Goal: Transaction & Acquisition: Purchase product/service

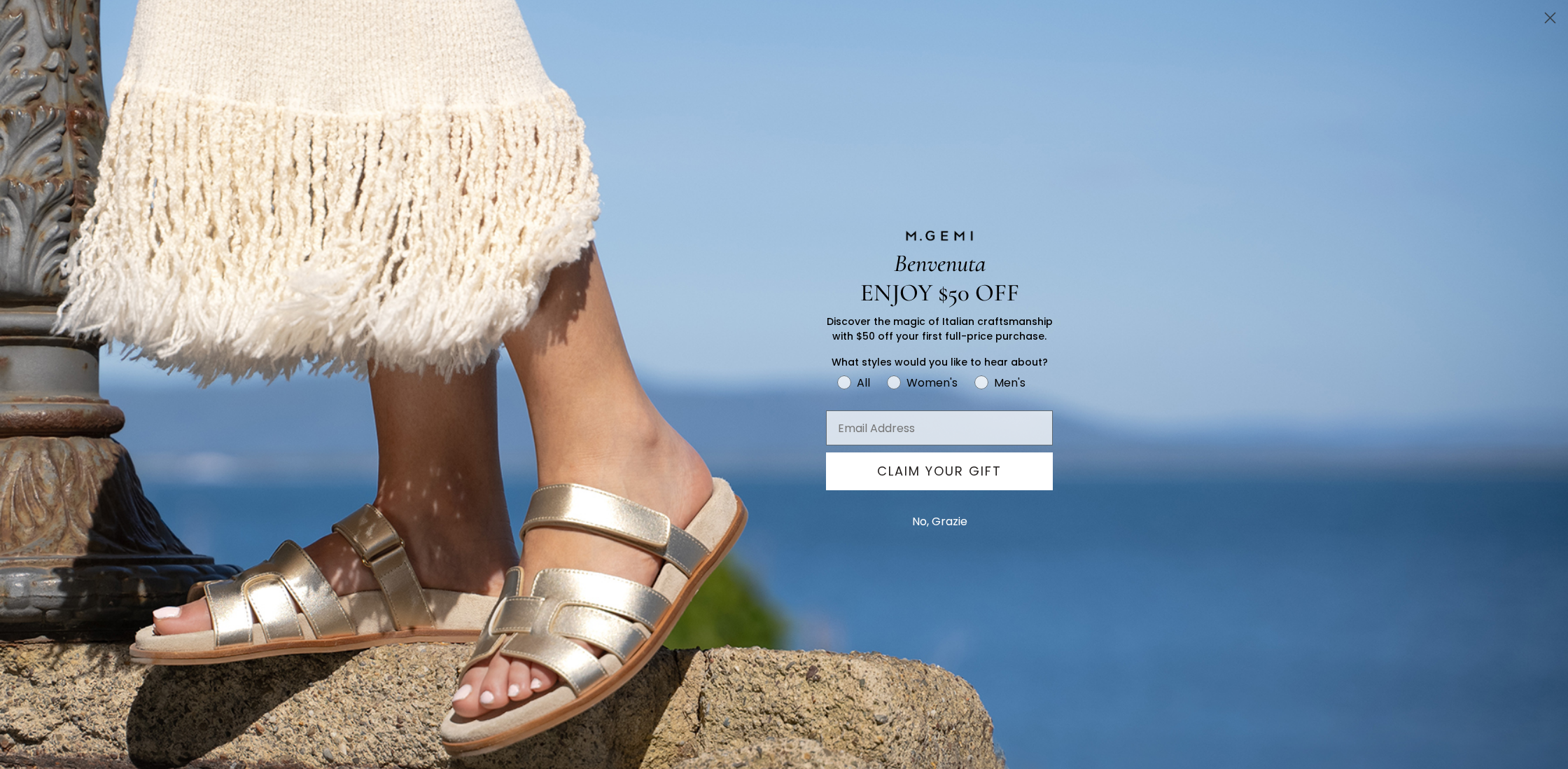
scroll to position [59, 0]
drag, startPoint x: 1547, startPoint y: 15, endPoint x: 1543, endPoint y: 26, distance: 11.7
click at [1547, 15] on icon "Close dialog" at bounding box center [1551, 18] width 10 height 10
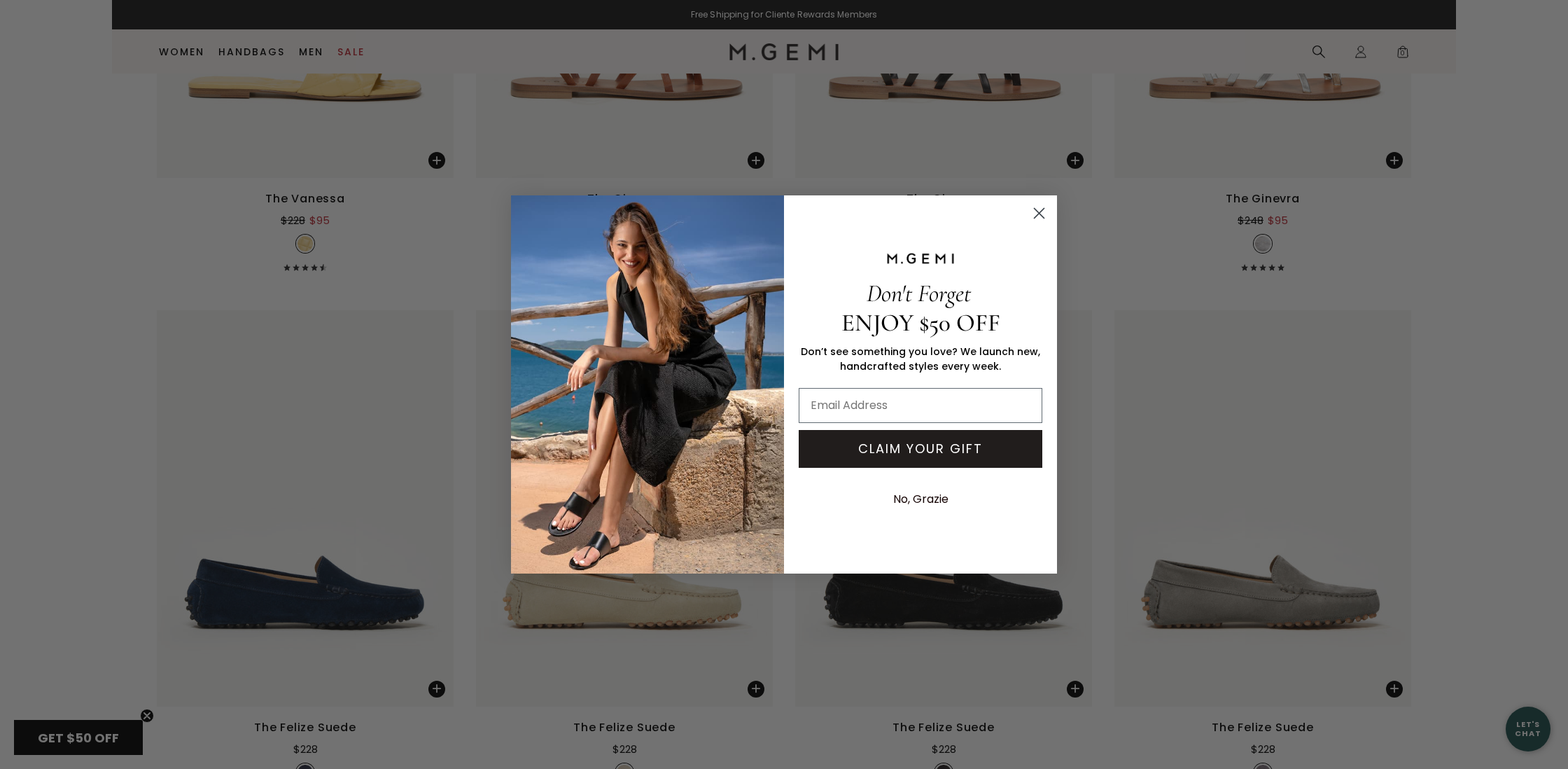
scroll to position [6824, 0]
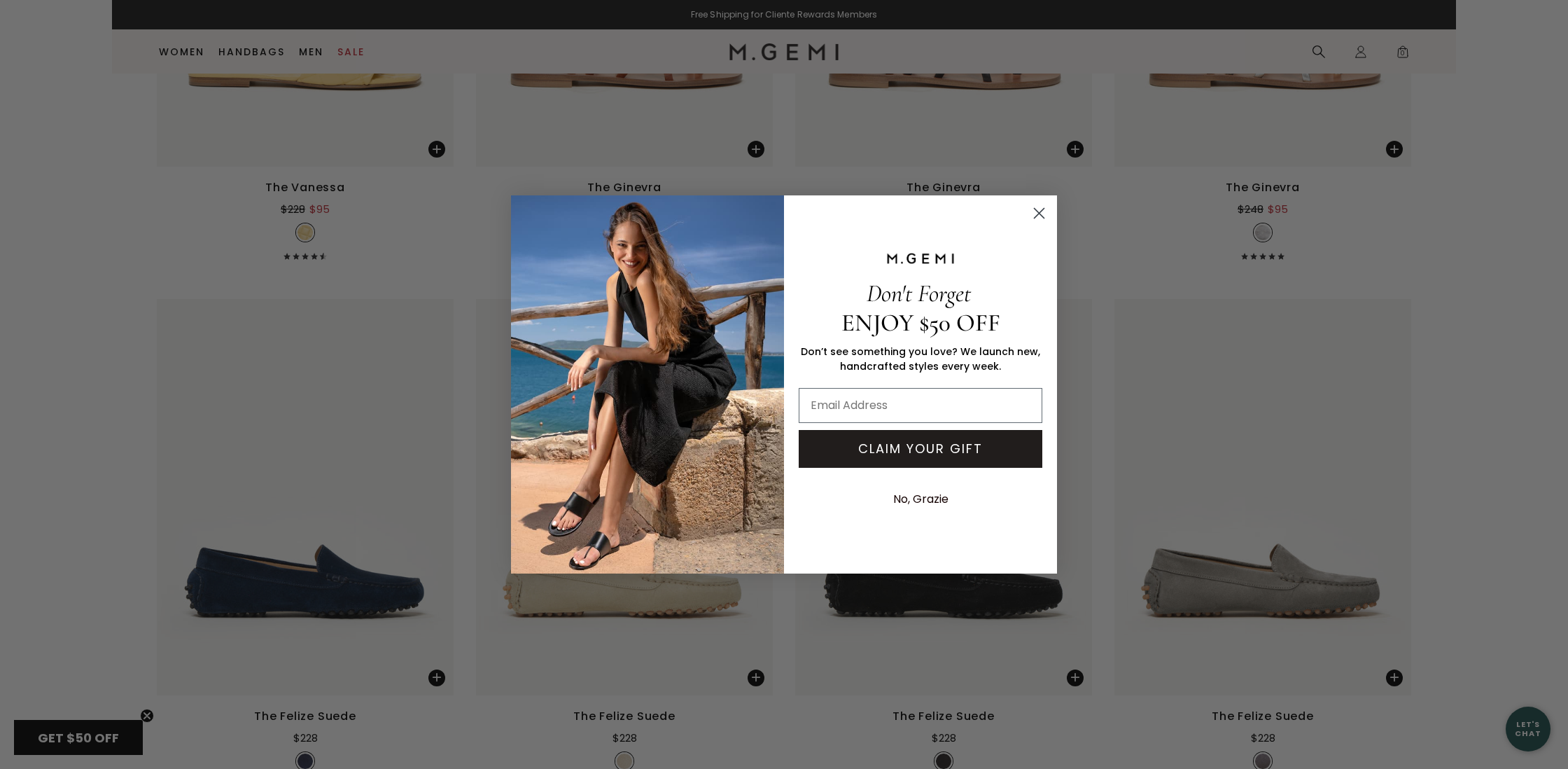
drag, startPoint x: 1038, startPoint y: 210, endPoint x: 1219, endPoint y: 256, distance: 186.8
click at [1039, 210] on circle "Close dialog" at bounding box center [1039, 213] width 23 height 23
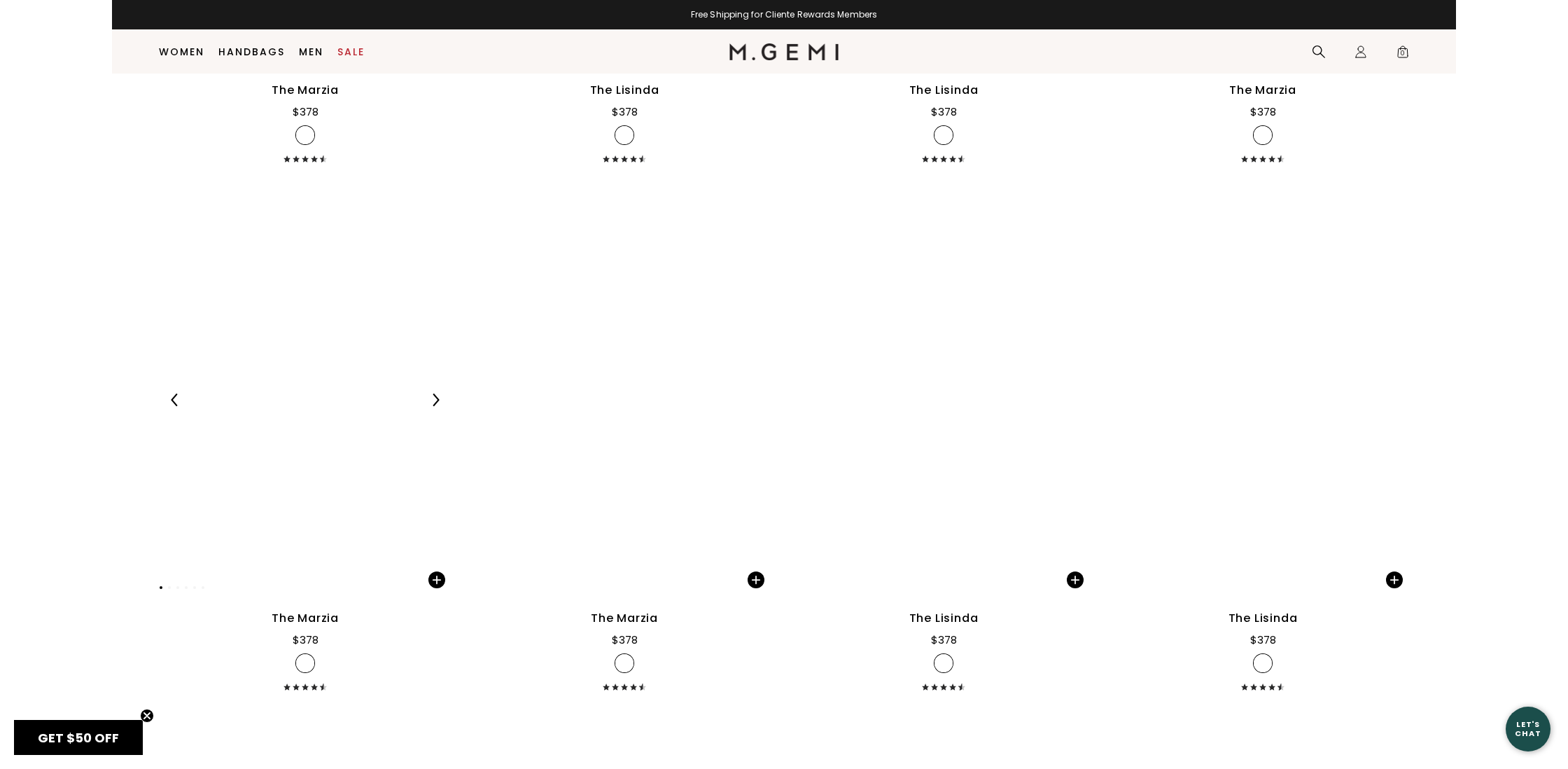
scroll to position [15905, 0]
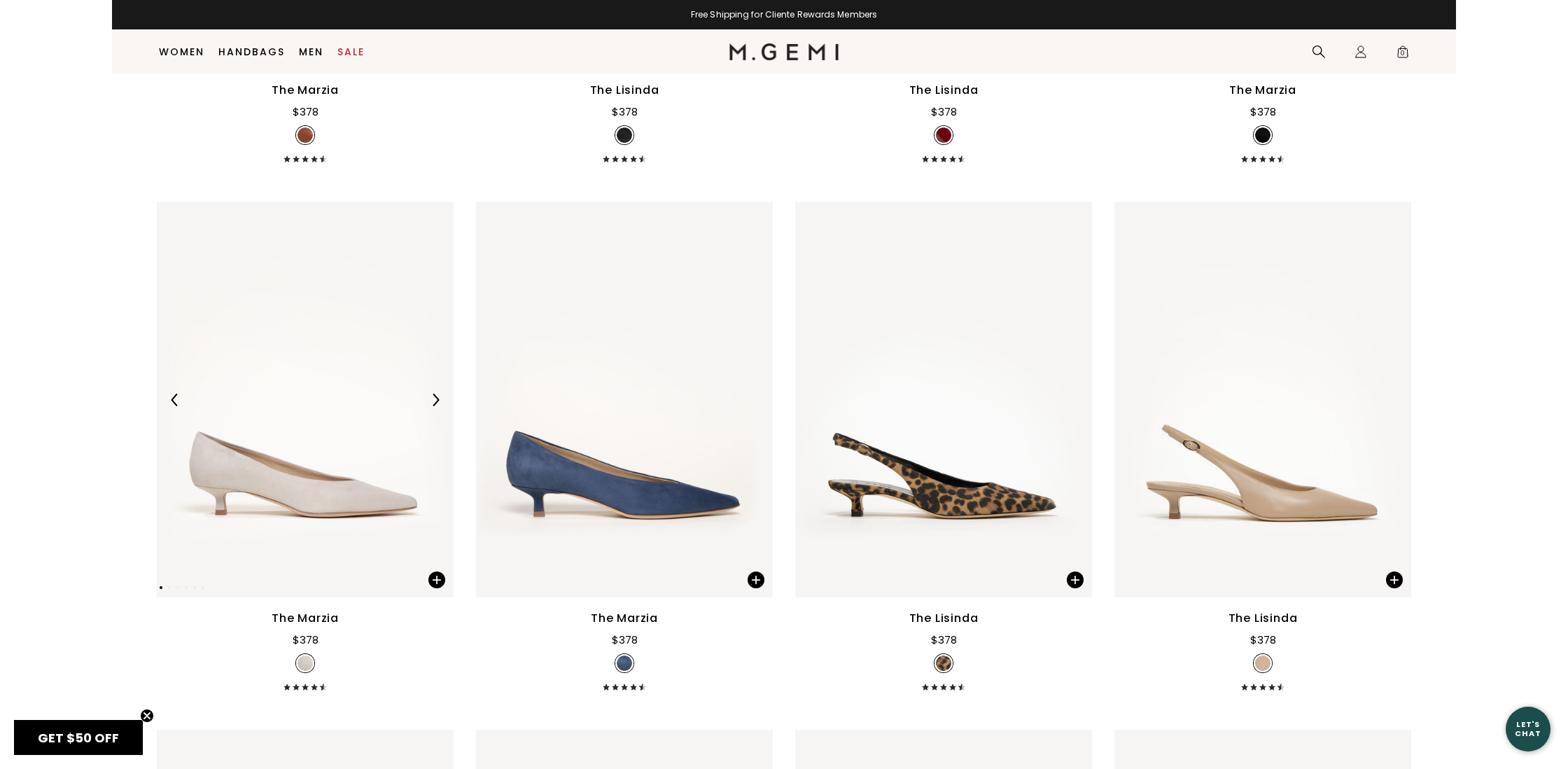
click at [331, 380] on img at bounding box center [305, 399] width 297 height 396
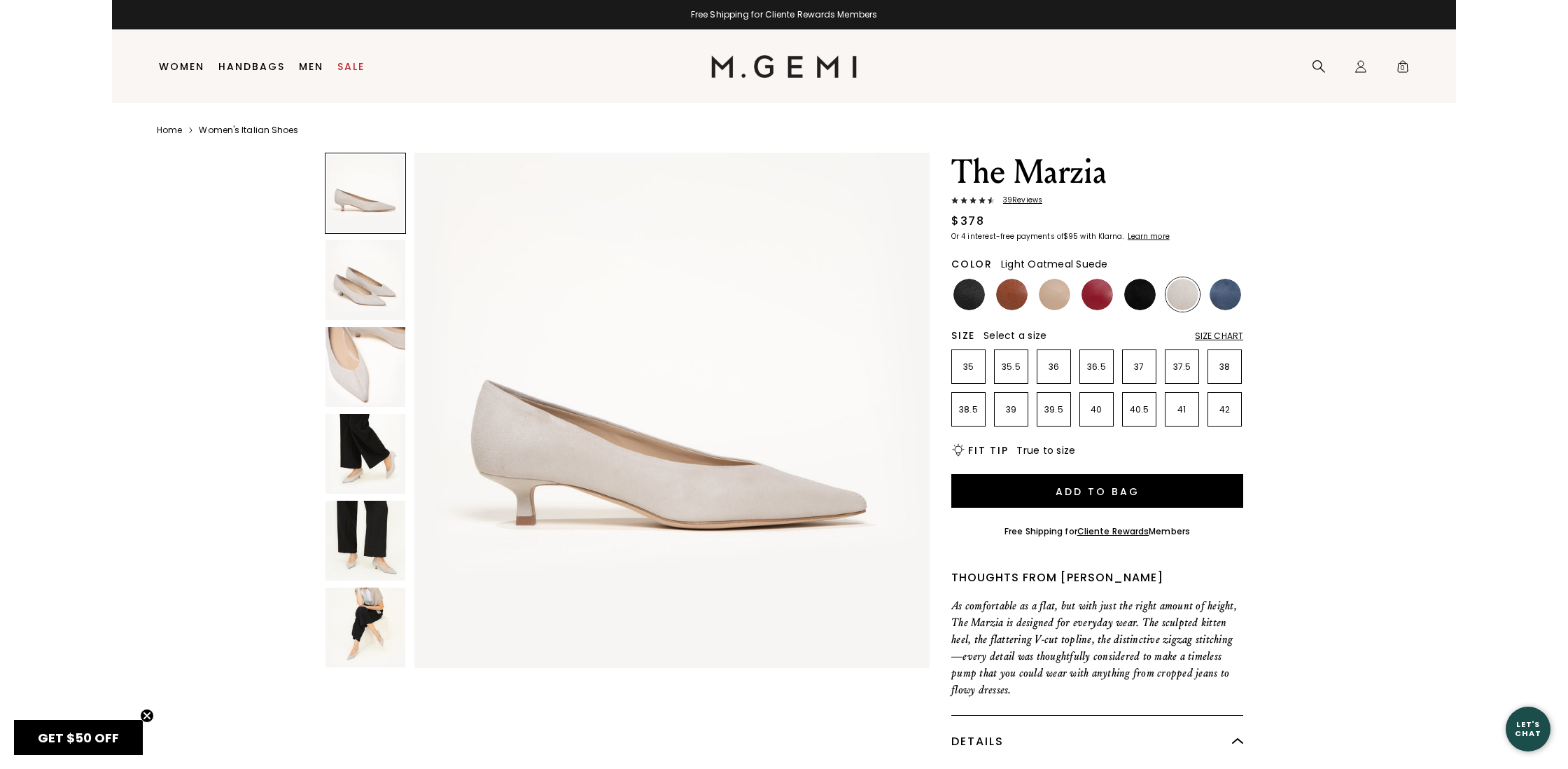
scroll to position [1, 0]
drag, startPoint x: 1093, startPoint y: 365, endPoint x: 1142, endPoint y: 365, distance: 49.0
click at [1094, 365] on p "36.5" at bounding box center [1097, 367] width 33 height 12
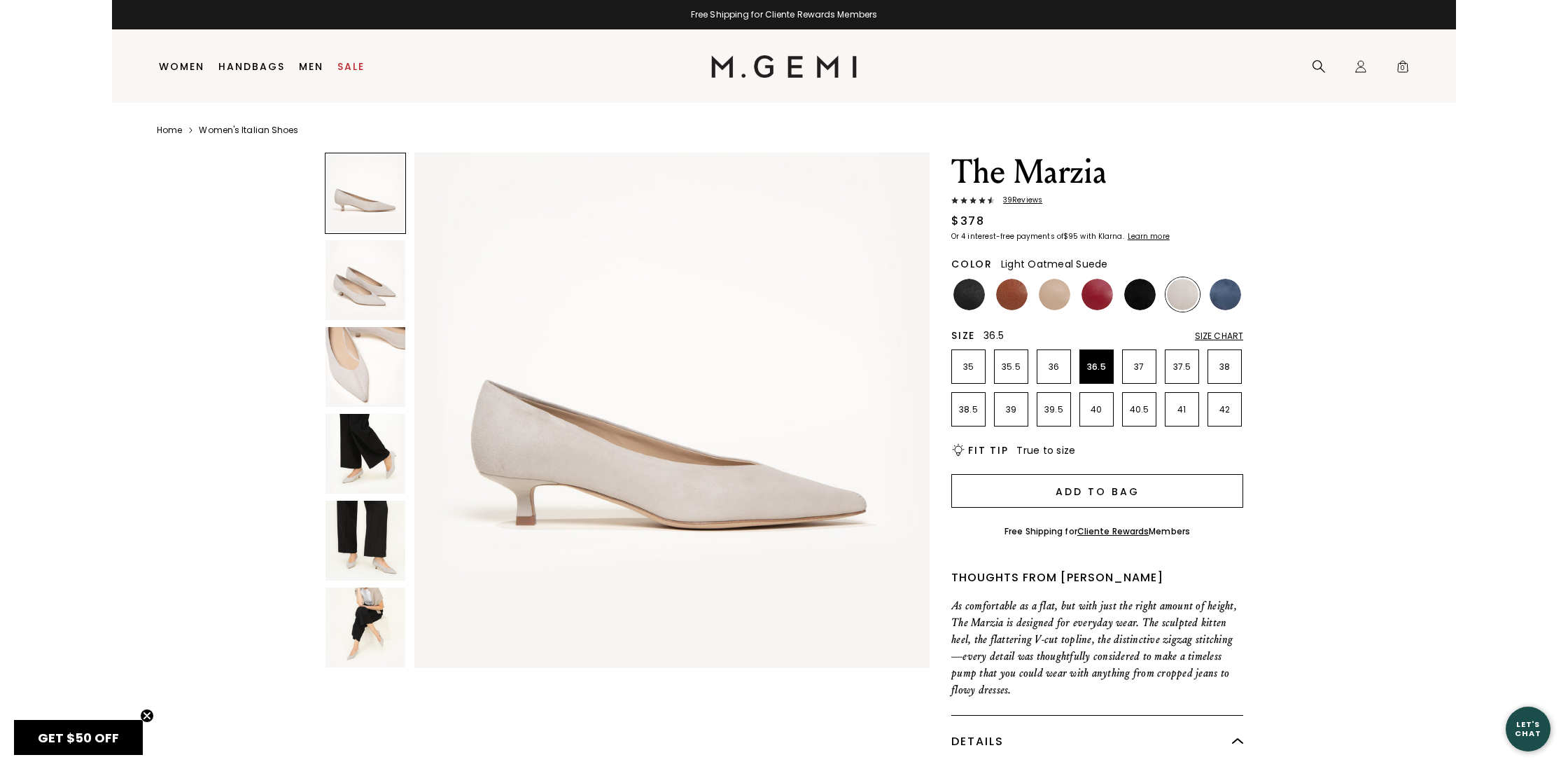
click at [1145, 490] on button "Add to Bag" at bounding box center [1097, 491] width 292 height 34
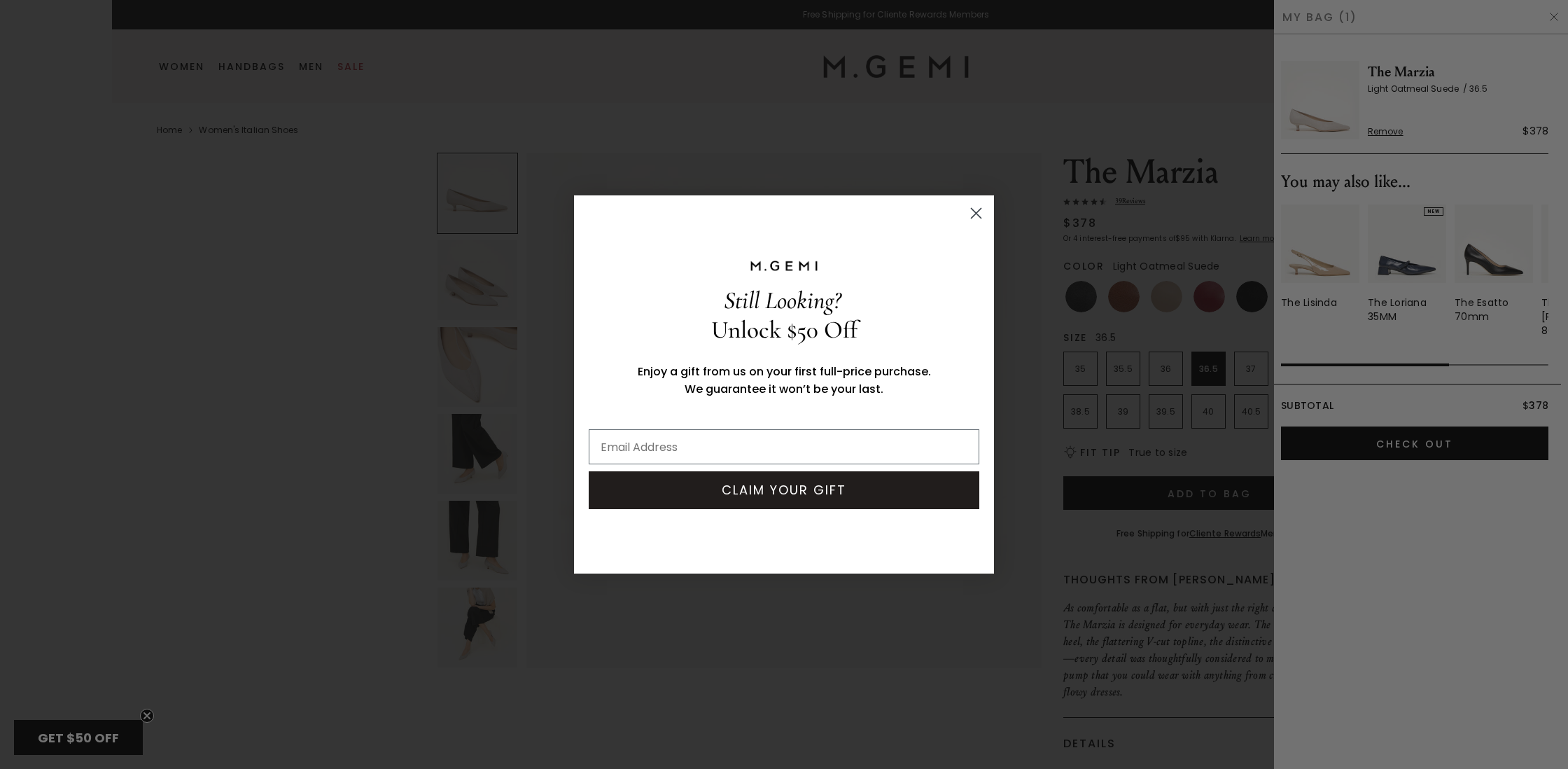
click at [976, 206] on circle "Close dialog" at bounding box center [976, 213] width 23 height 23
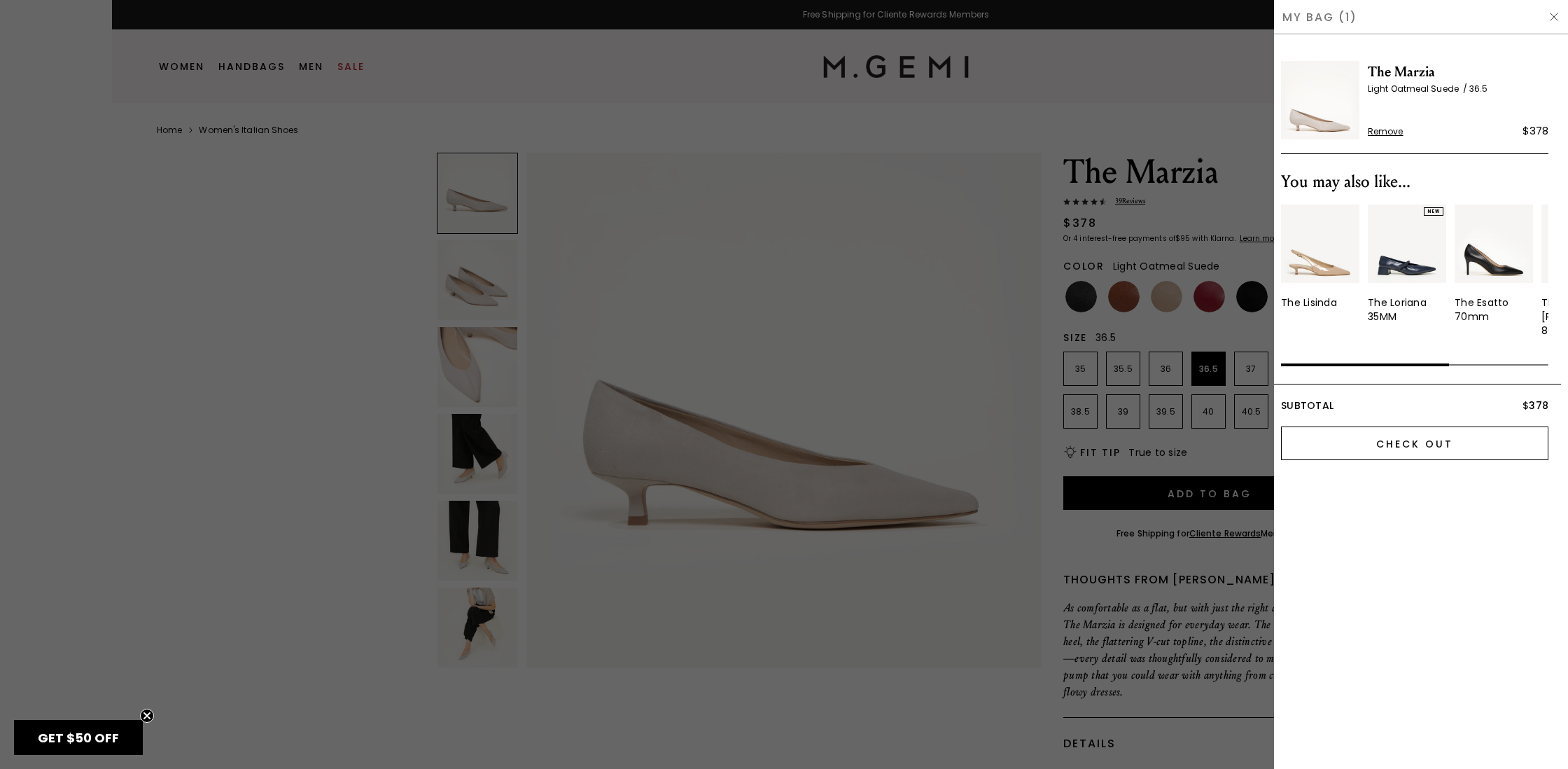
click at [1394, 430] on input "Check Out" at bounding box center [1415, 443] width 268 height 34
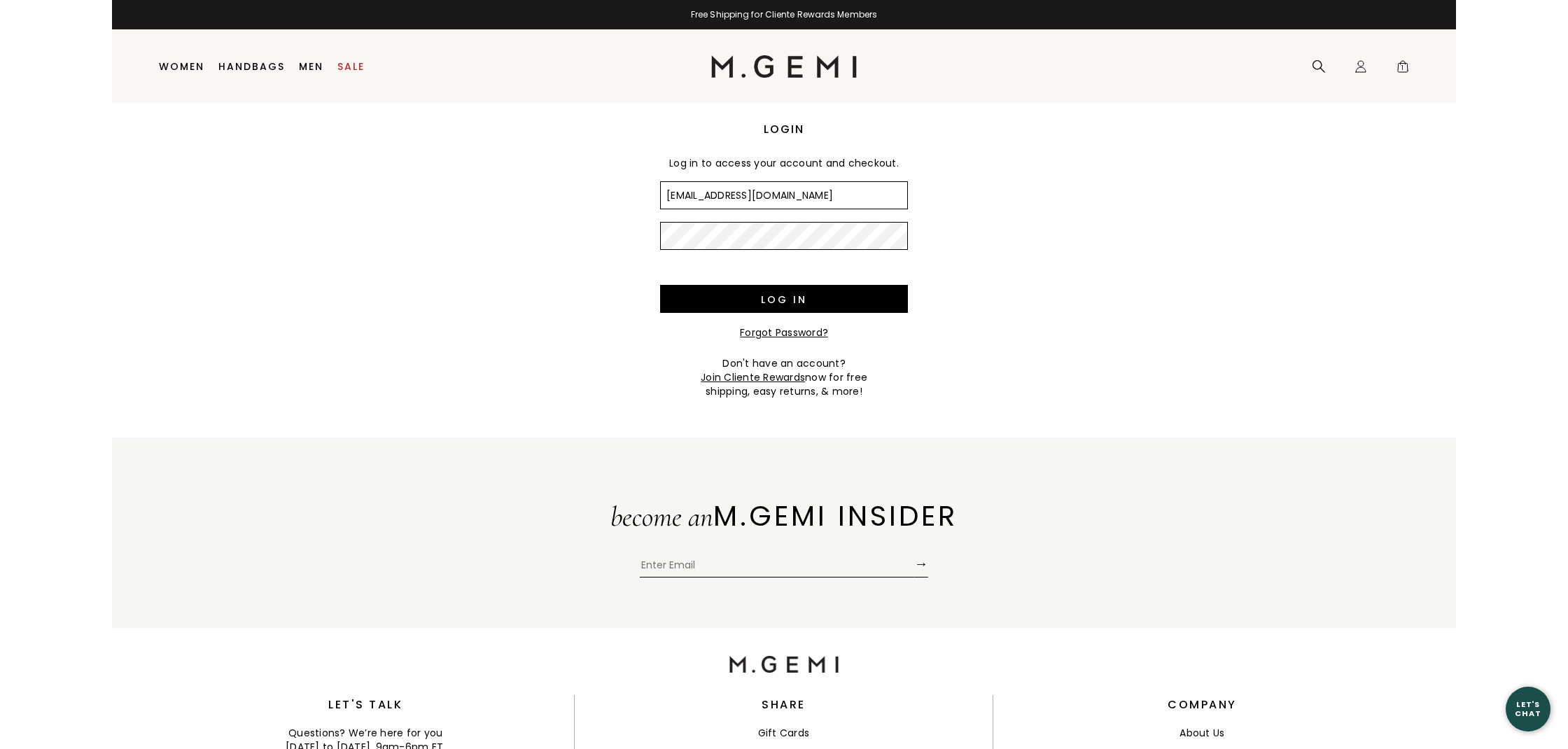
click at [782, 197] on input "MEambro@aol.com" at bounding box center [784, 196] width 248 height 28
type input "M"
